Goal: Obtain resource: Obtain resource

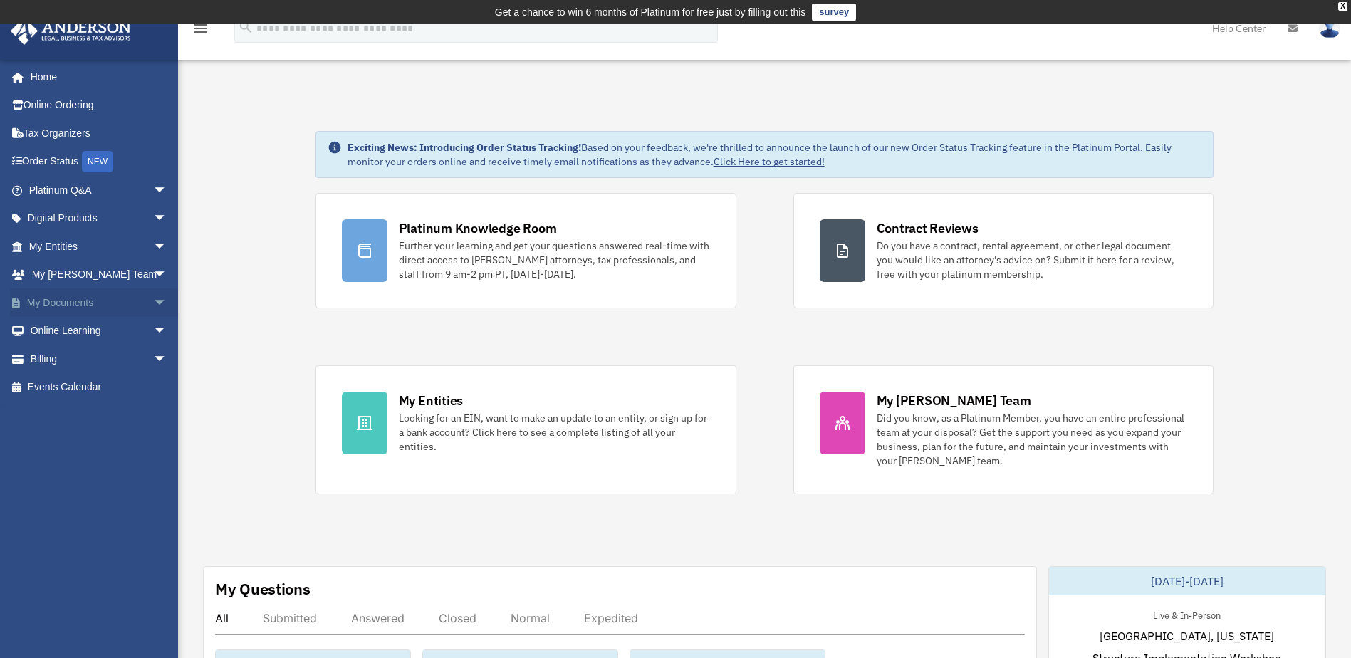
click at [70, 301] on link "My Documents arrow_drop_down" at bounding box center [99, 302] width 179 height 28
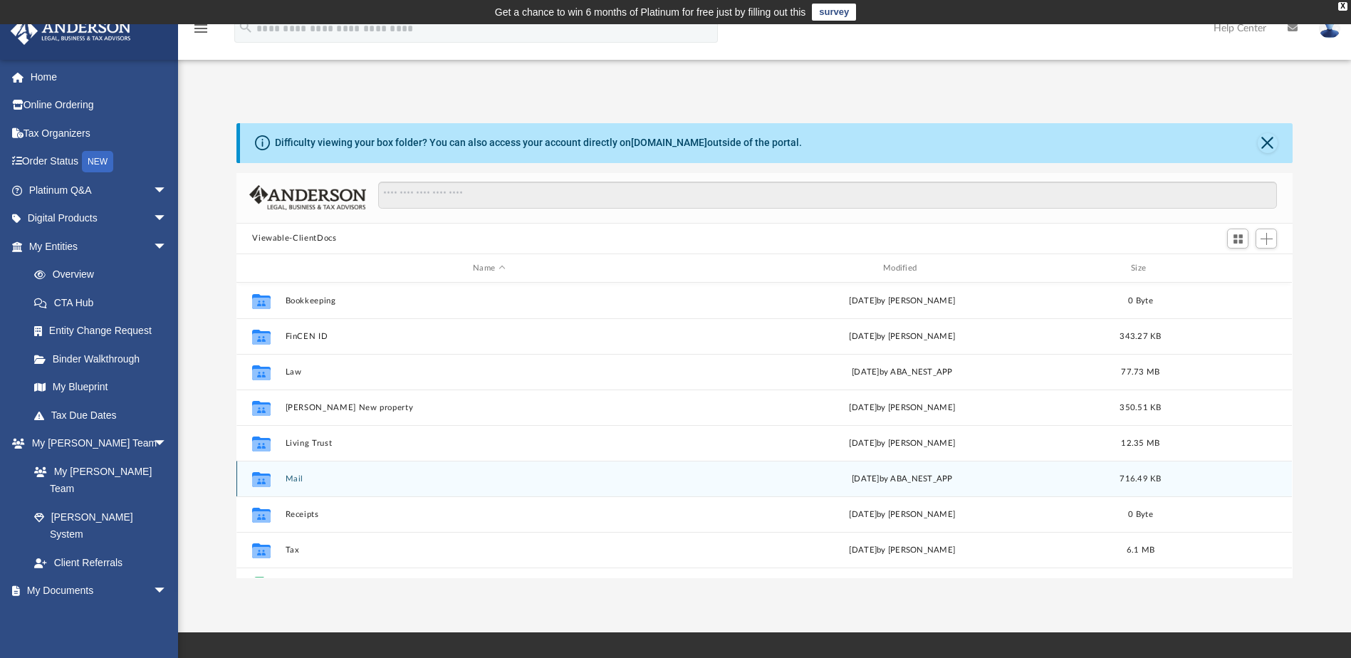
scroll to position [61, 0]
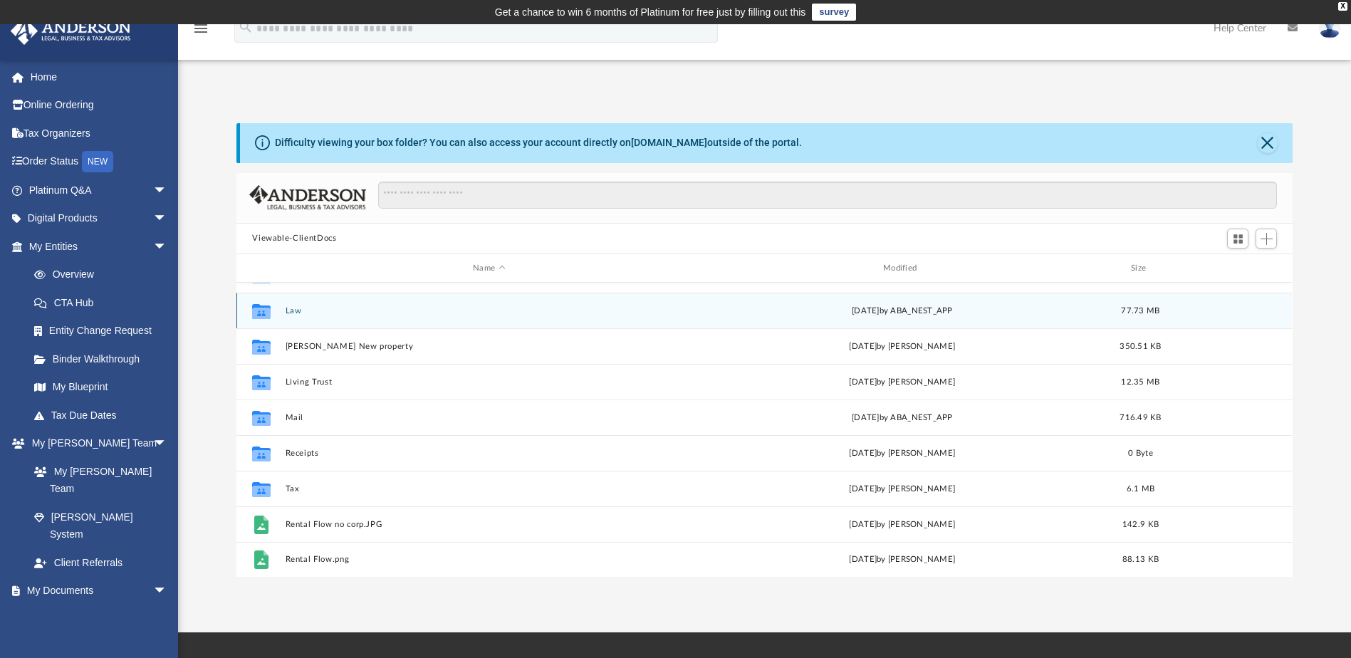
click at [269, 310] on icon "grid" at bounding box center [261, 313] width 19 height 11
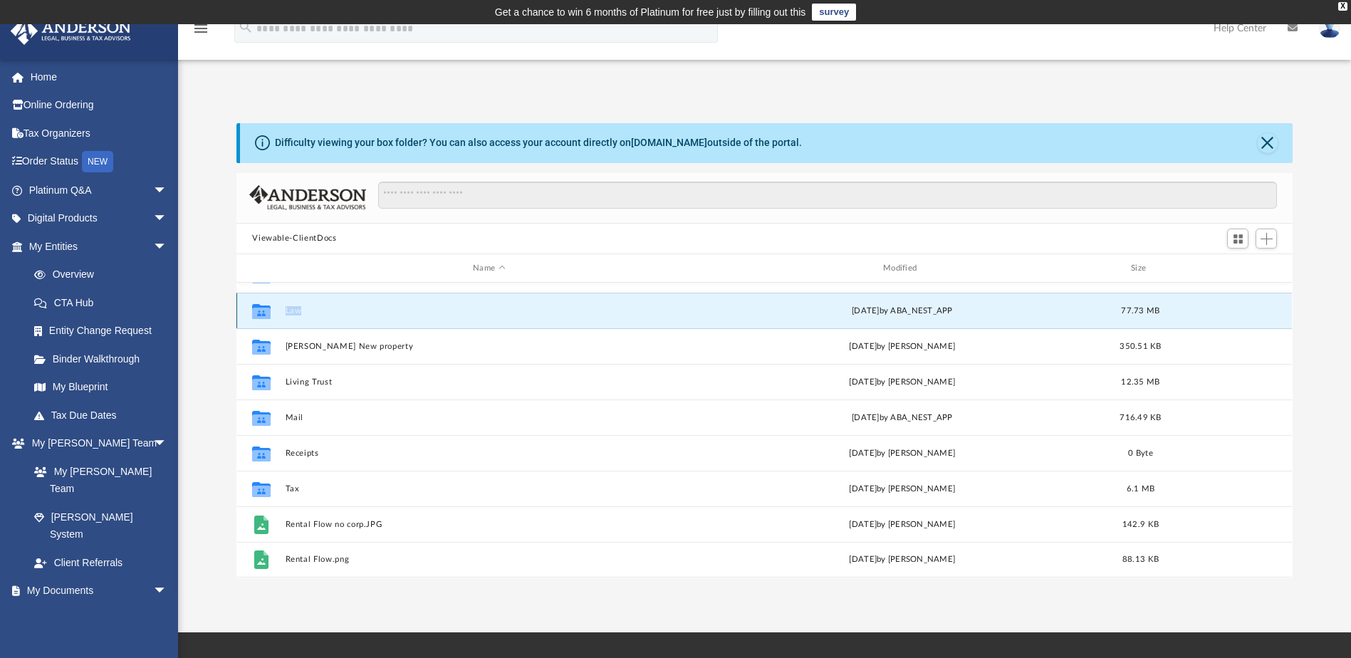
click at [269, 310] on icon "grid" at bounding box center [261, 313] width 19 height 11
click at [353, 311] on button "Law" at bounding box center [488, 310] width 407 height 9
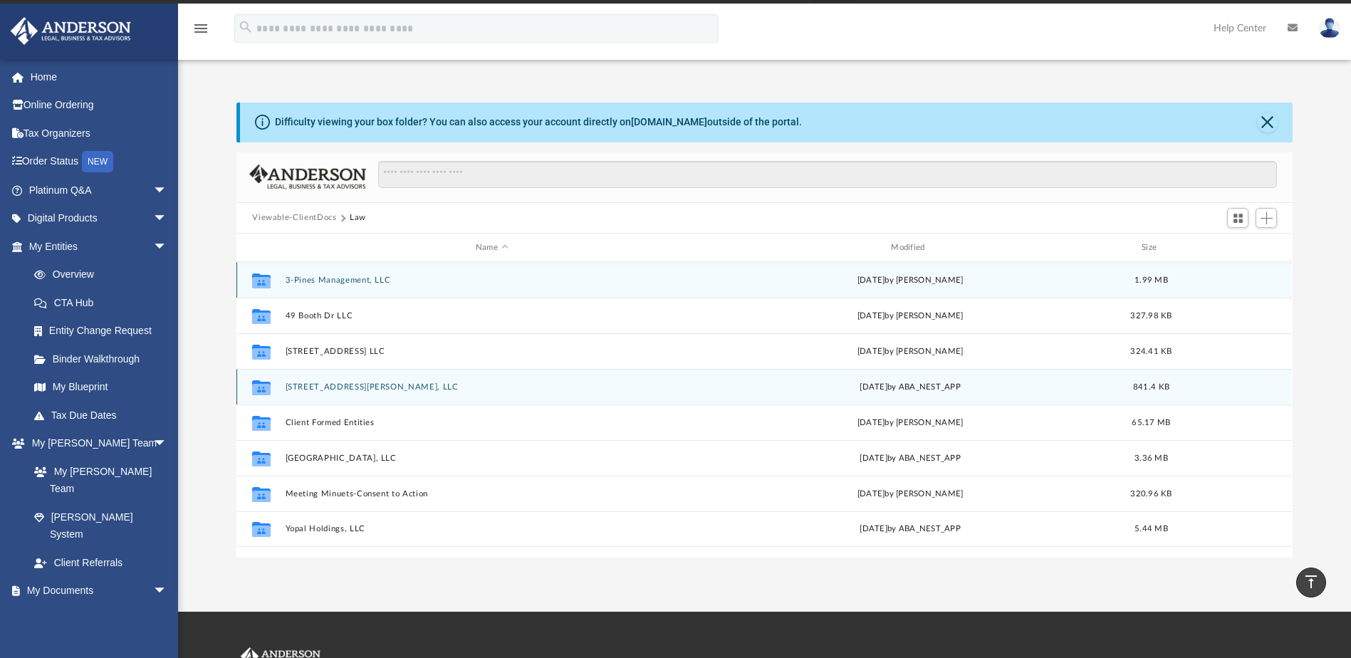
scroll to position [0, 0]
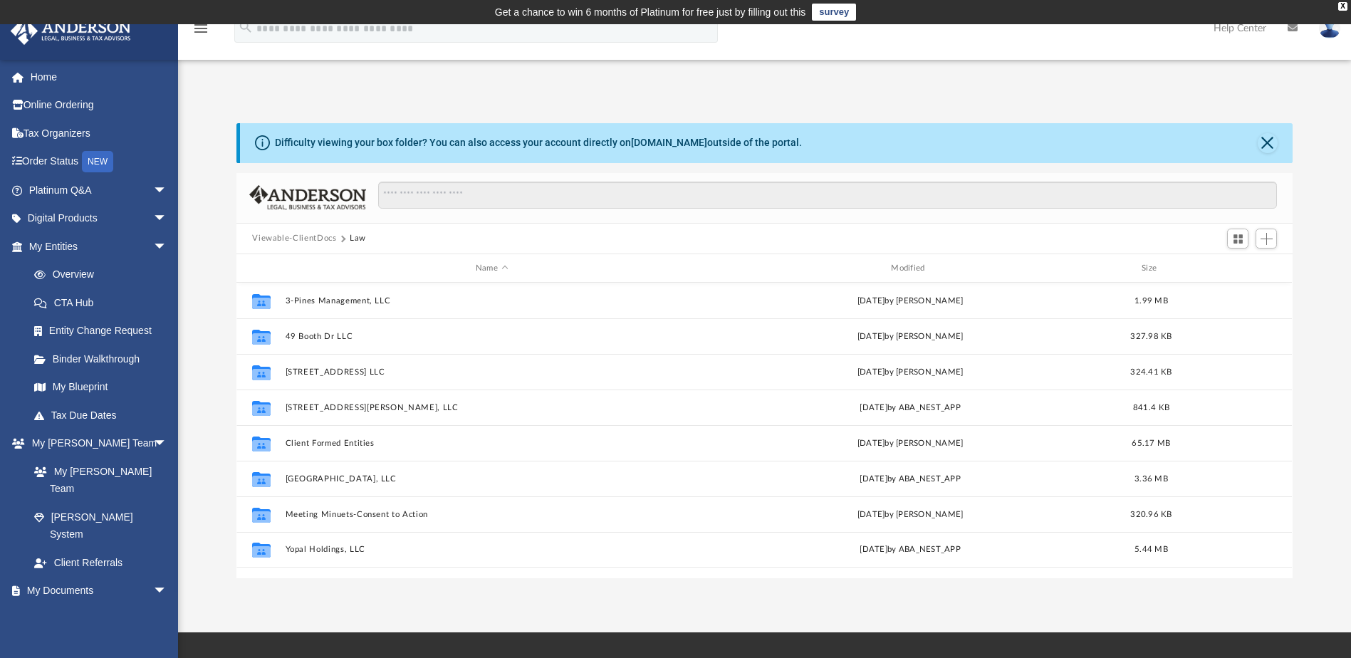
click at [204, 256] on div "Difficulty viewing your box folder? You can also access your account directly o…" at bounding box center [764, 350] width 1173 height 455
click at [56, 268] on link "Overview" at bounding box center [104, 275] width 169 height 28
click at [77, 268] on link "Overview" at bounding box center [104, 275] width 169 height 28
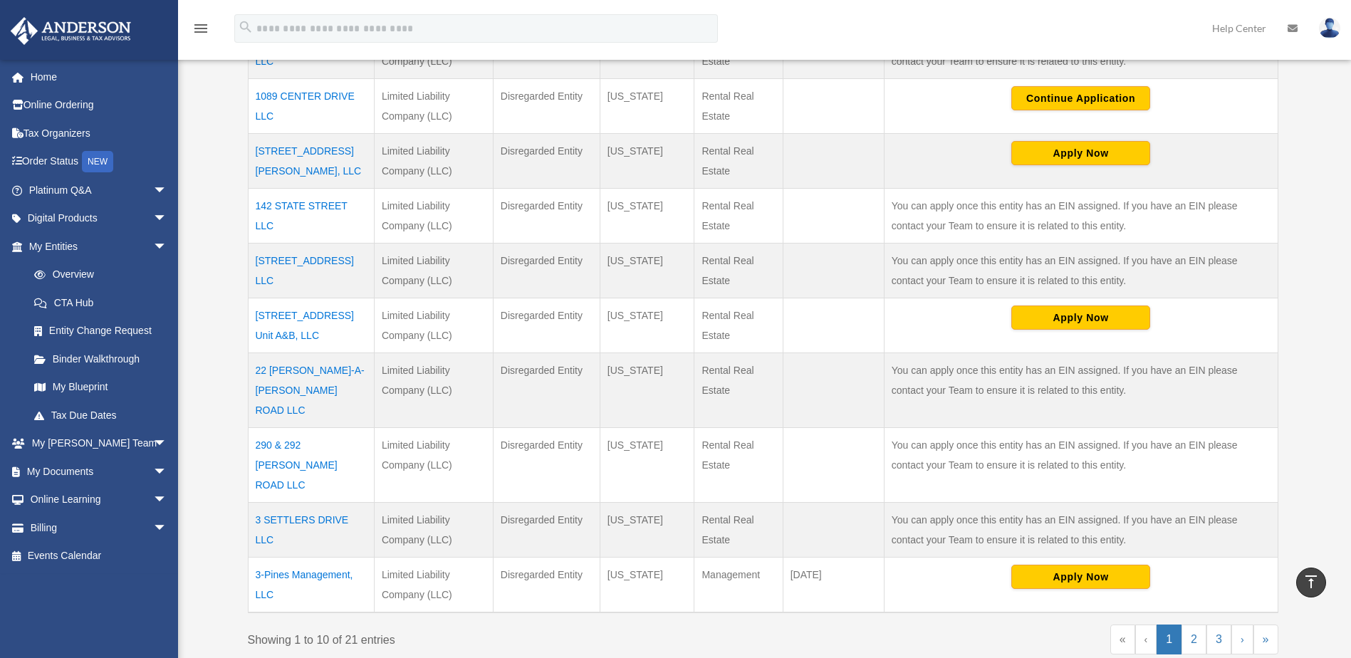
scroll to position [415, 0]
click at [153, 467] on span "arrow_drop_down" at bounding box center [167, 471] width 28 height 29
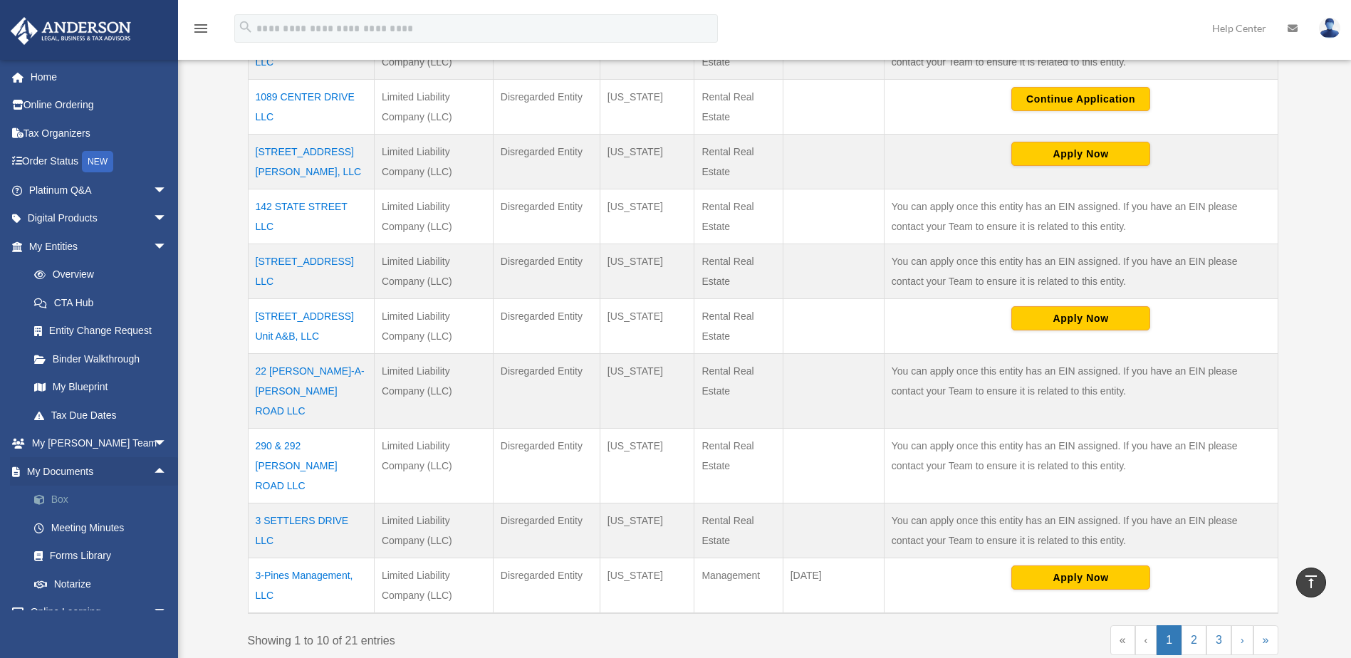
click at [56, 498] on link "Box" at bounding box center [104, 500] width 169 height 28
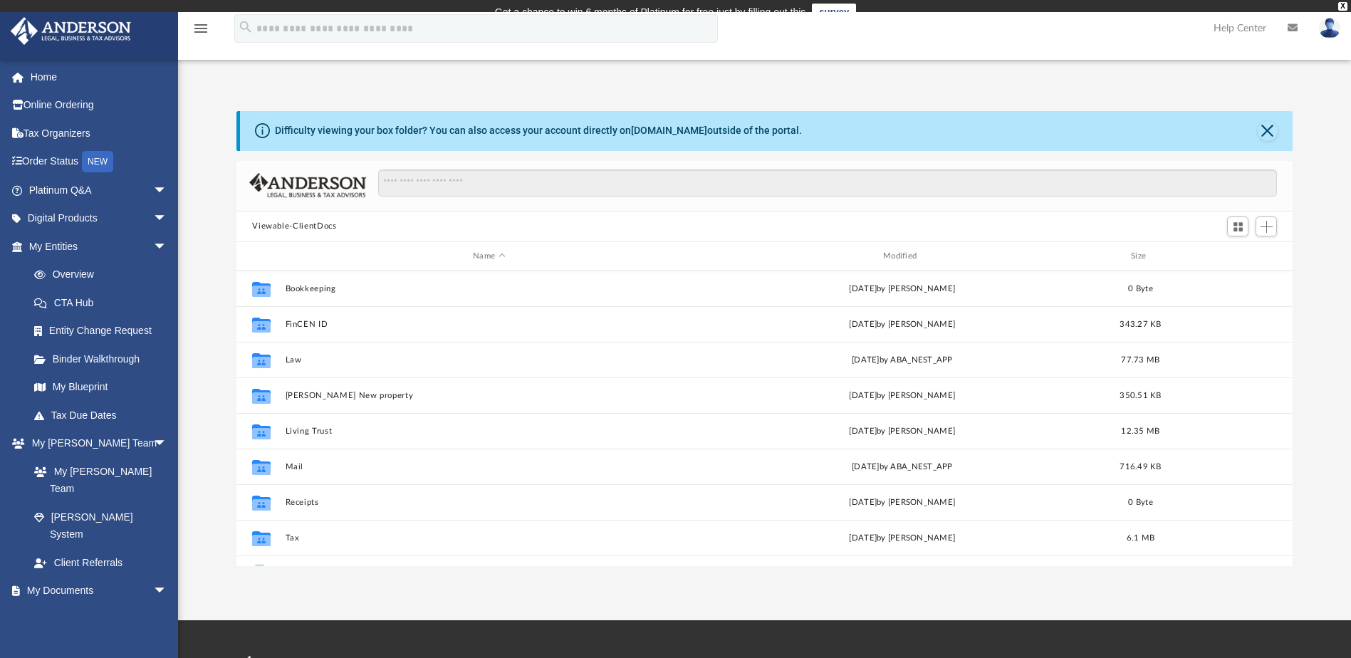
scroll to position [313, 1045]
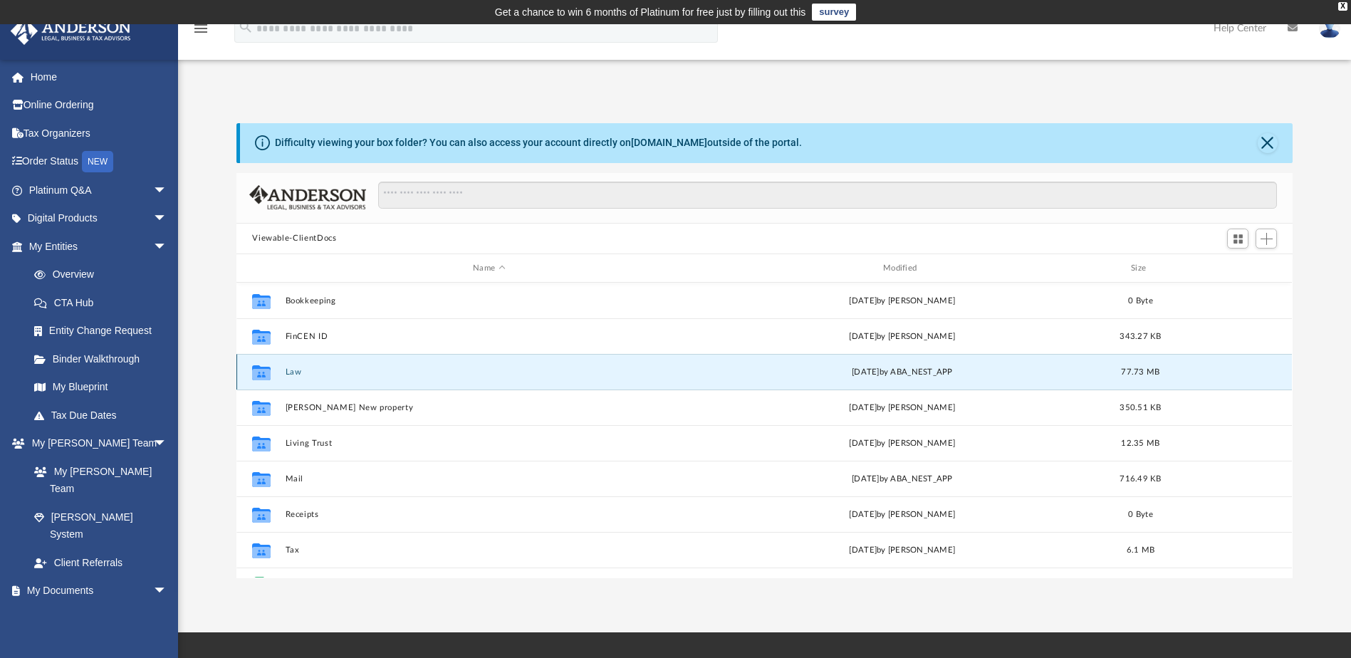
click at [298, 370] on button "Law" at bounding box center [488, 371] width 407 height 9
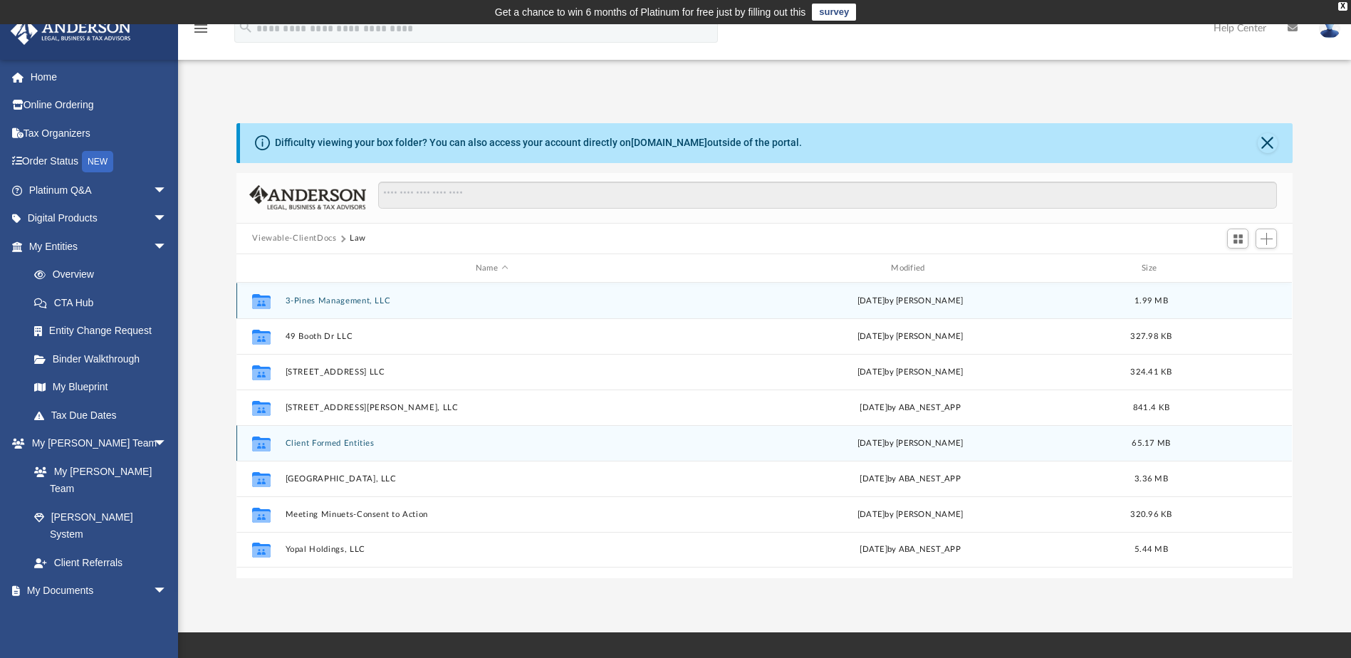
scroll to position [71, 0]
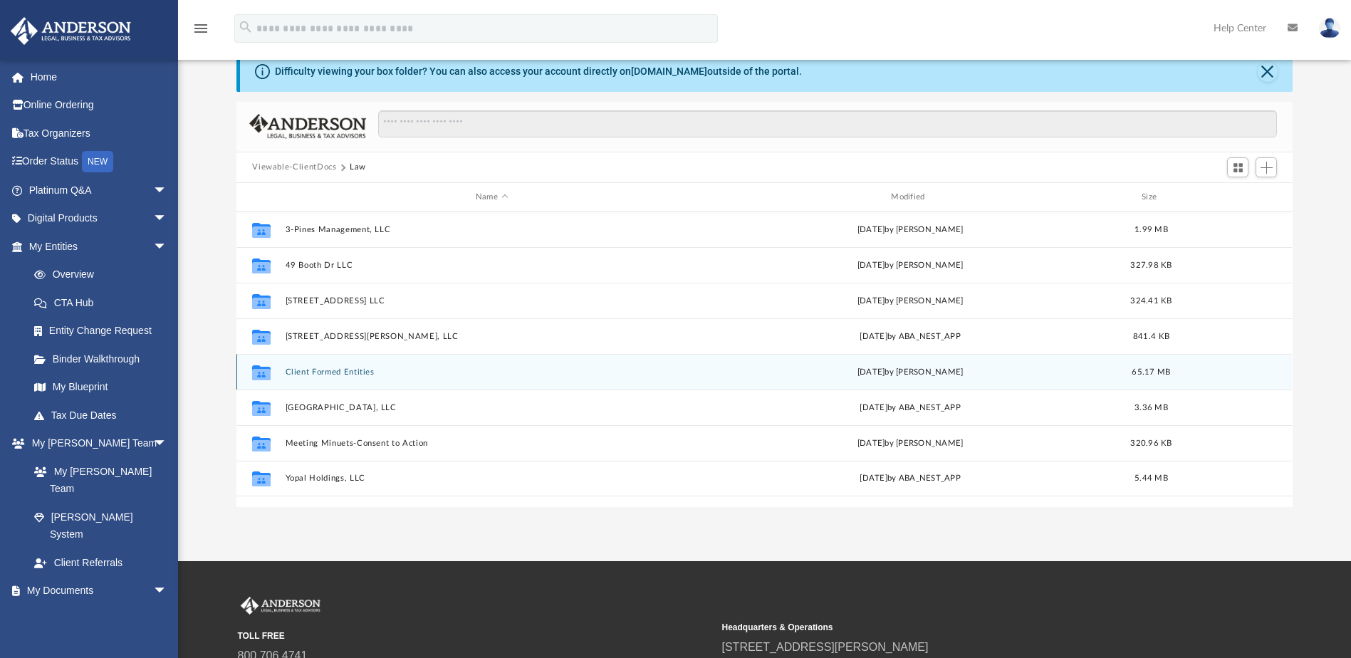
click at [328, 372] on button "Client Formed Entities" at bounding box center [491, 371] width 412 height 9
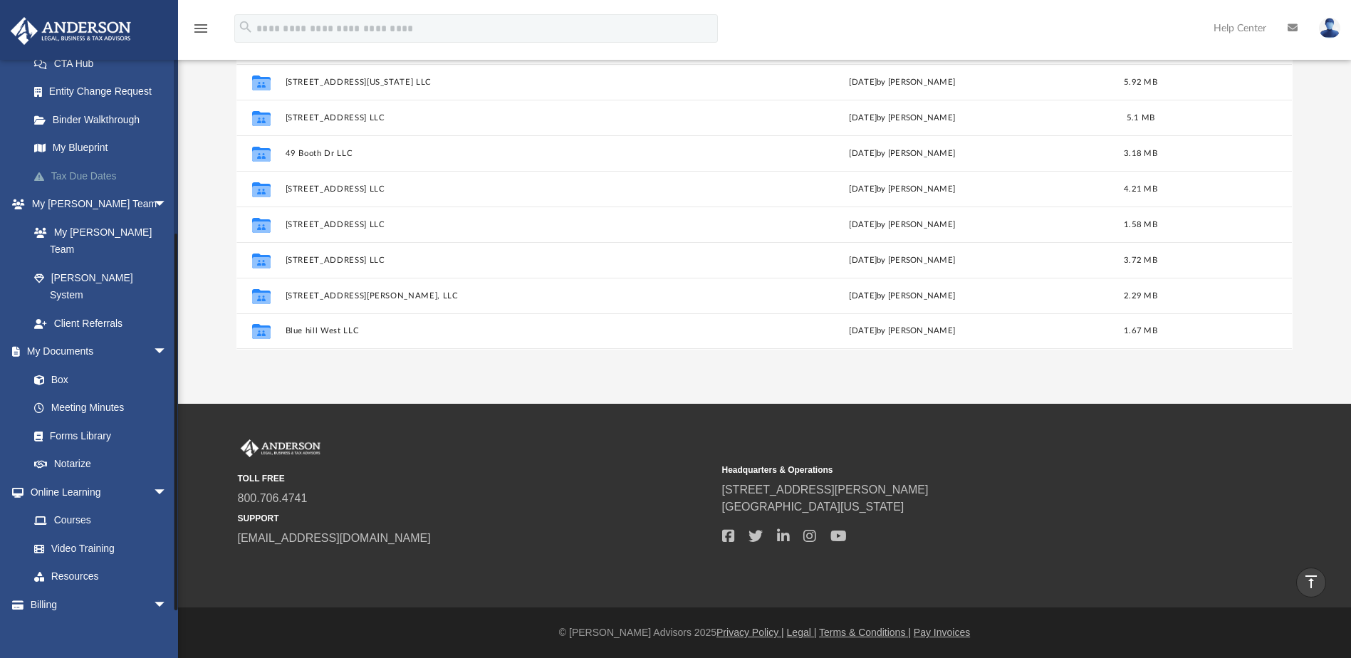
scroll to position [244, 0]
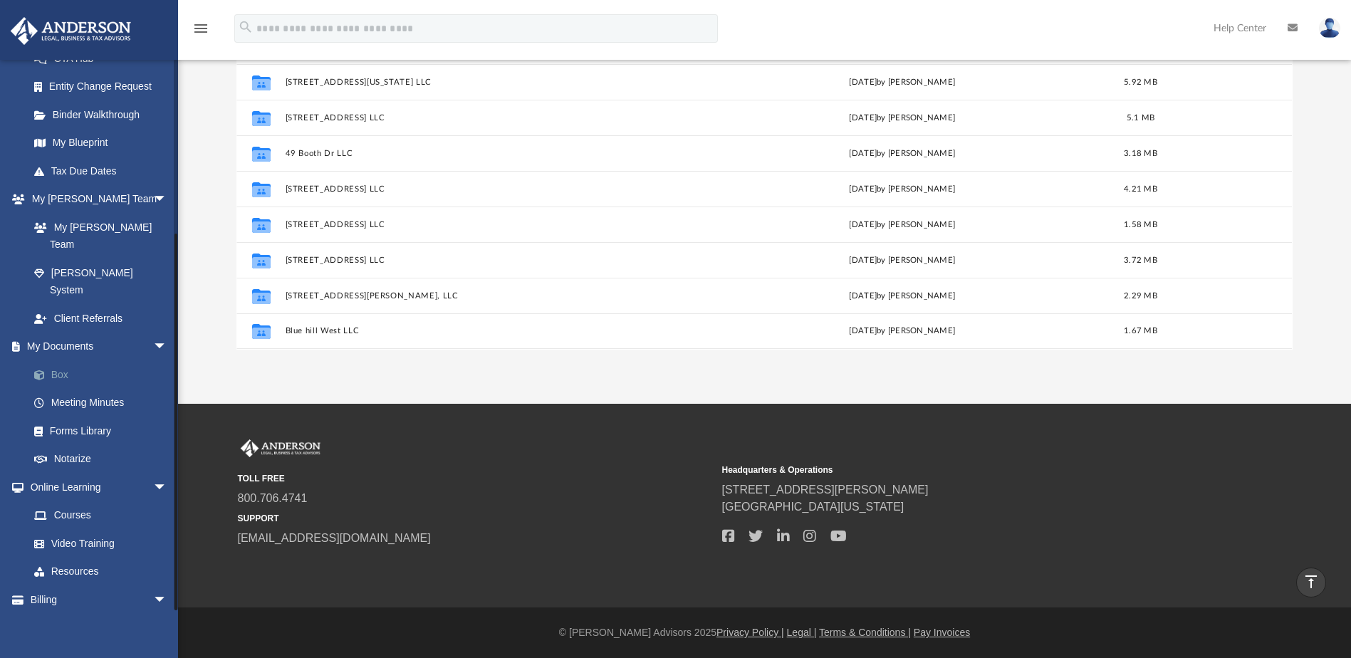
click at [58, 360] on link "Box" at bounding box center [104, 374] width 169 height 28
click at [65, 360] on link "Box" at bounding box center [104, 374] width 169 height 28
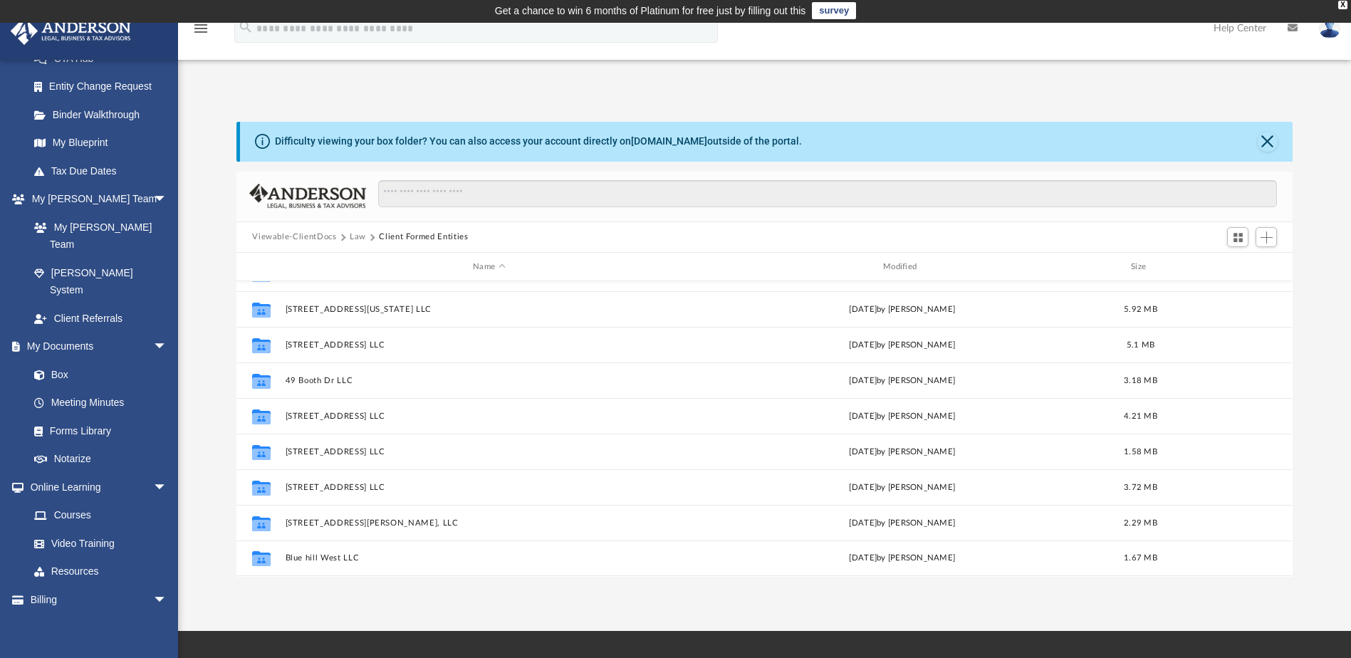
scroll to position [0, 0]
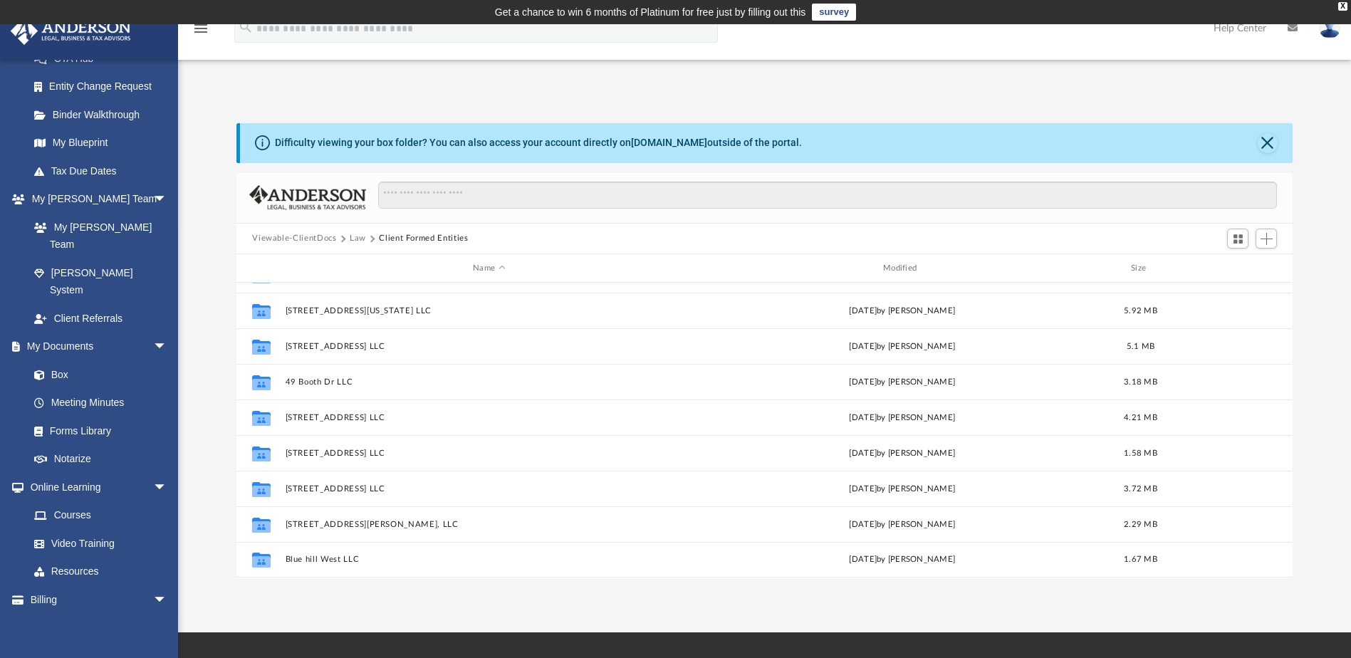
click at [352, 236] on button "Law" at bounding box center [358, 238] width 16 height 13
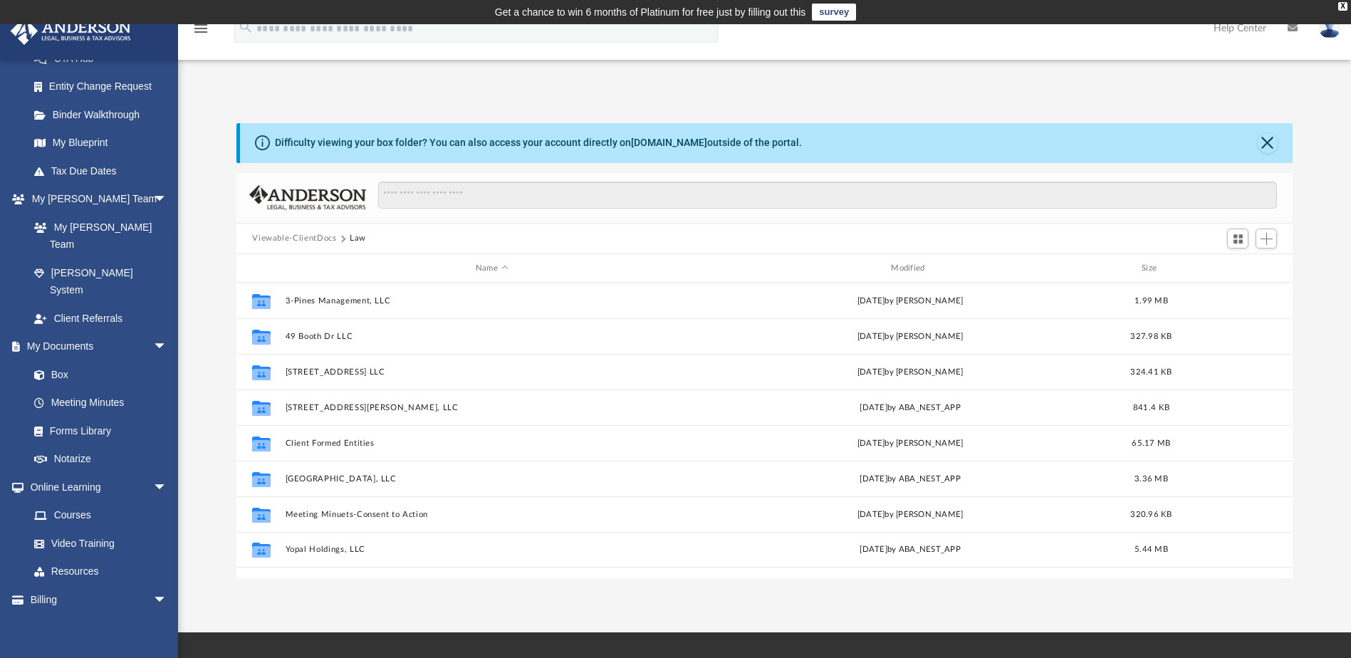
click at [313, 235] on button "Viewable-ClientDocs" at bounding box center [294, 238] width 84 height 13
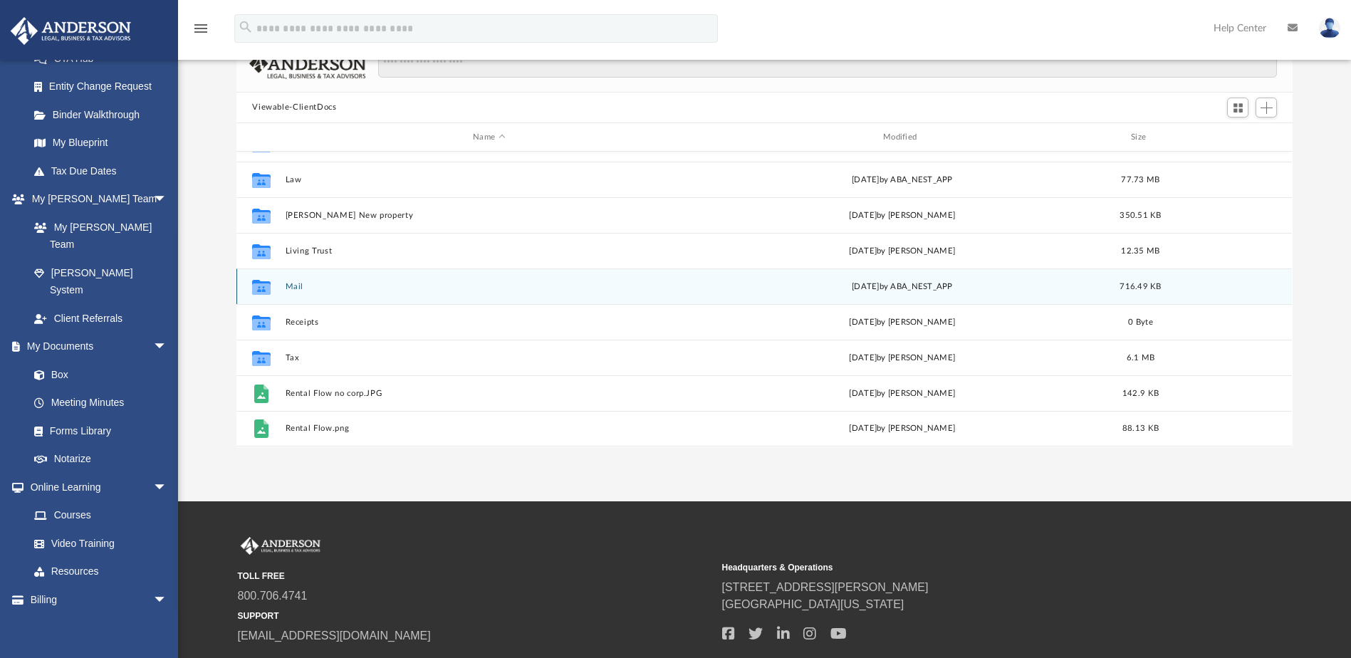
scroll to position [142, 0]
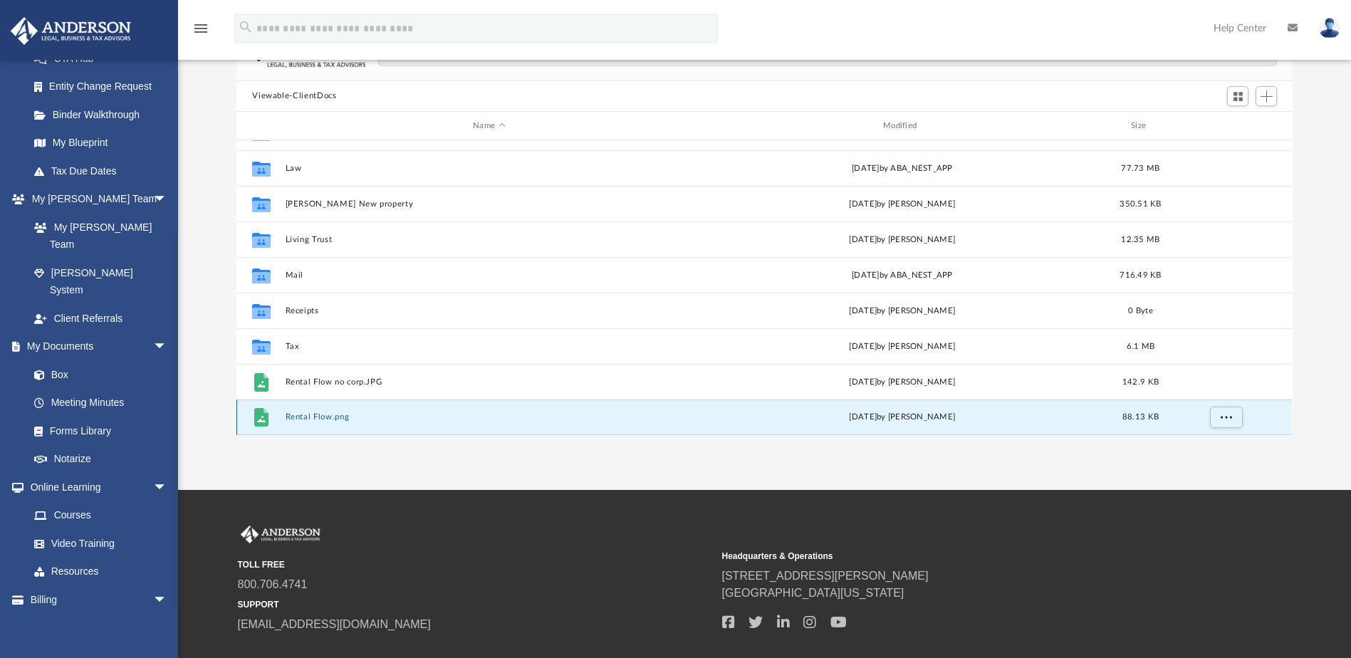
click at [322, 418] on button "Rental Flow.png" at bounding box center [488, 417] width 407 height 9
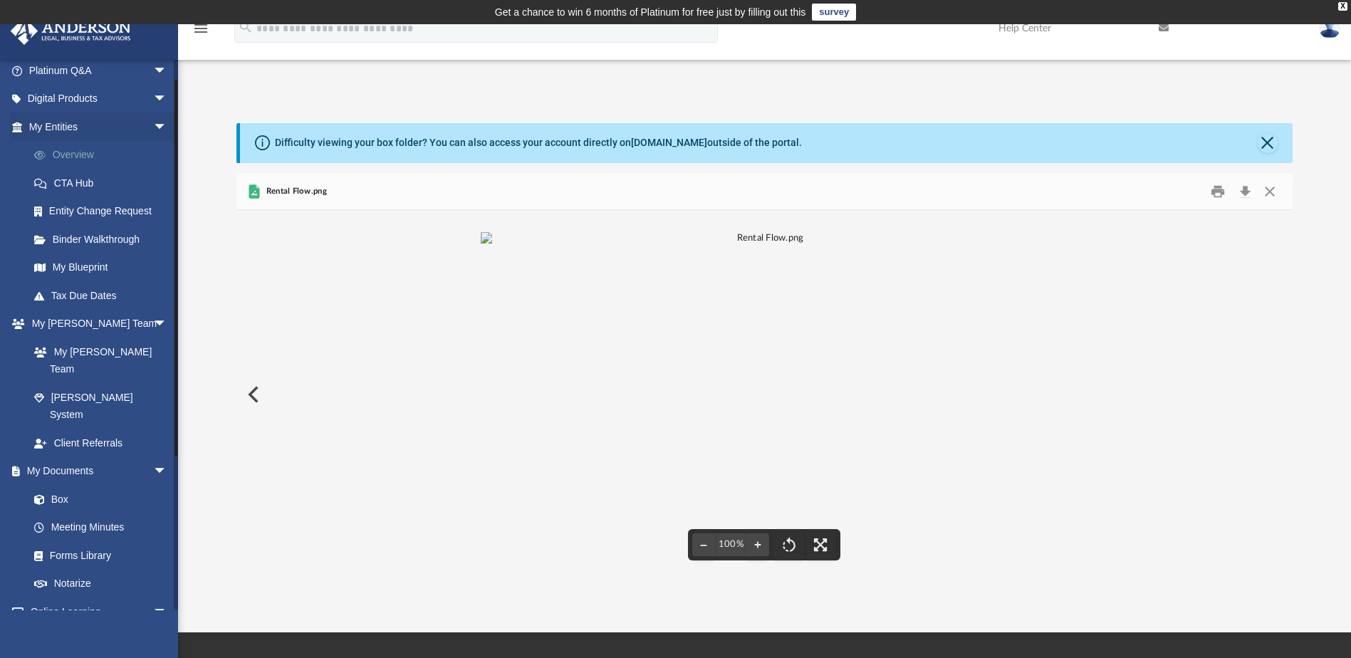
scroll to position [0, 0]
